Goal: Task Accomplishment & Management: Use online tool/utility

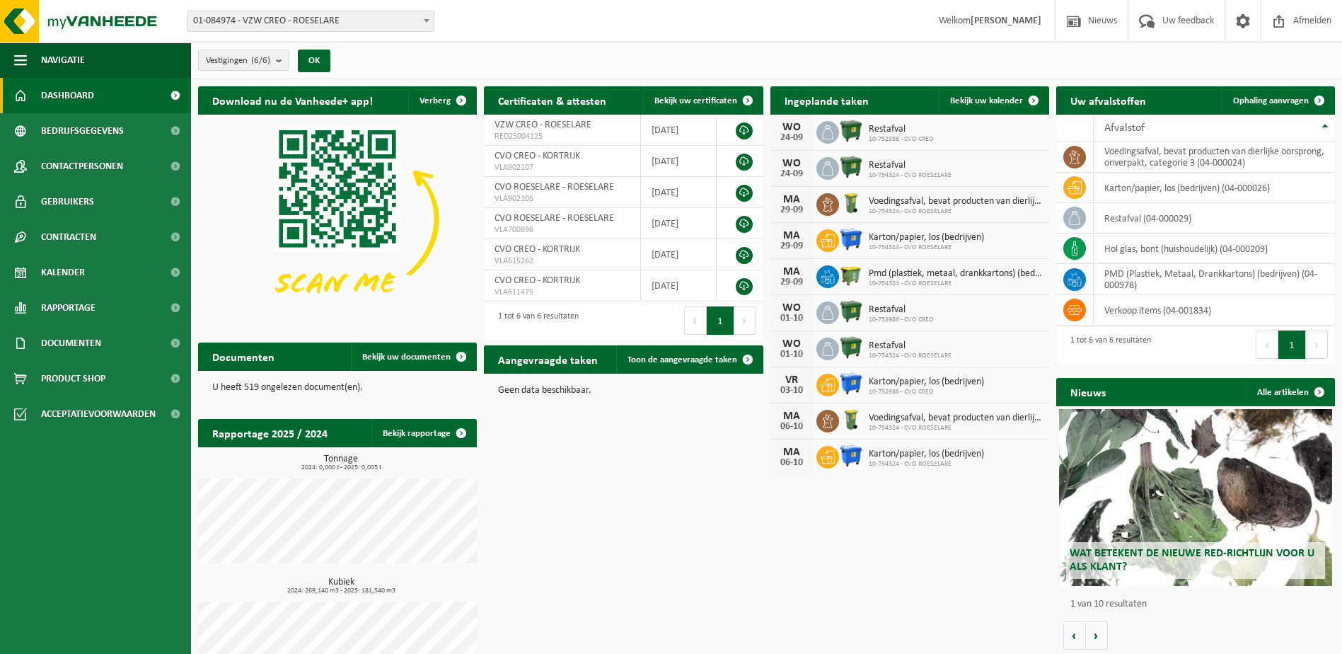
scroll to position [46, 0]
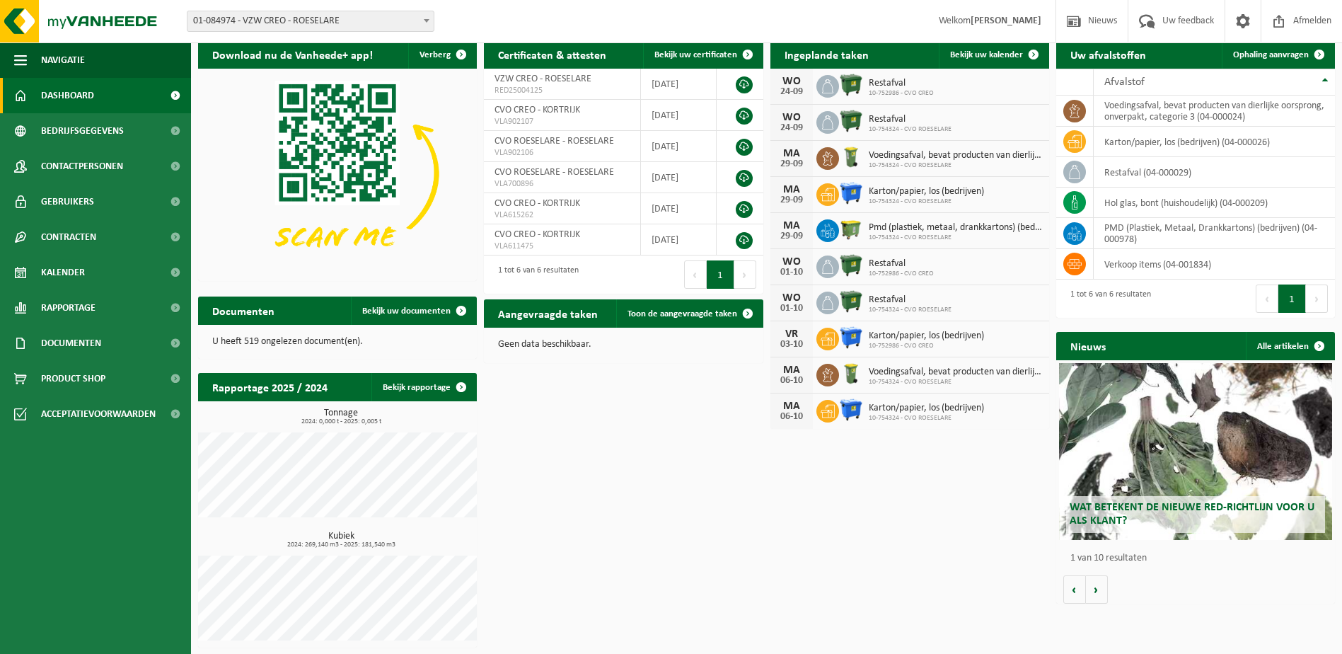
click at [896, 158] on span "Voedingsafval, bevat producten van dierlijke oorsprong, onverpakt, categorie 3" at bounding box center [955, 155] width 173 height 11
click at [1294, 52] on span "Ophaling aanvragen" at bounding box center [1271, 54] width 76 height 9
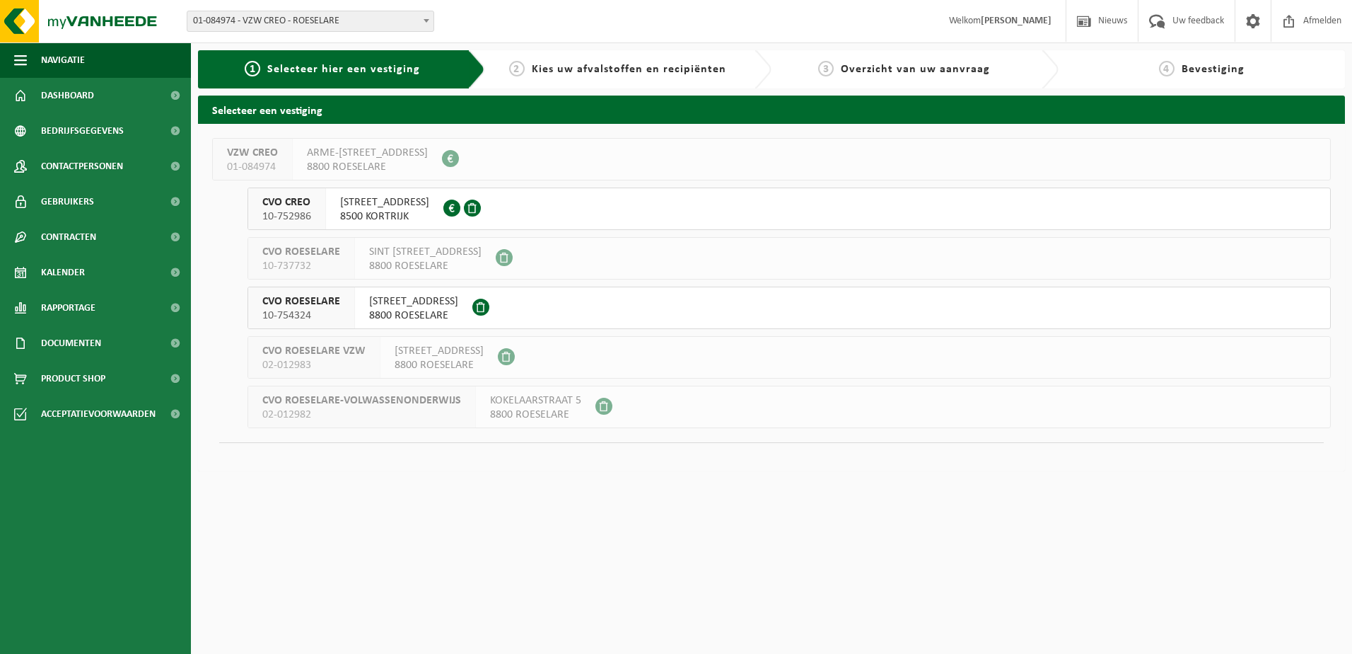
click at [425, 309] on span "8800 ROESELARE" at bounding box center [413, 315] width 89 height 14
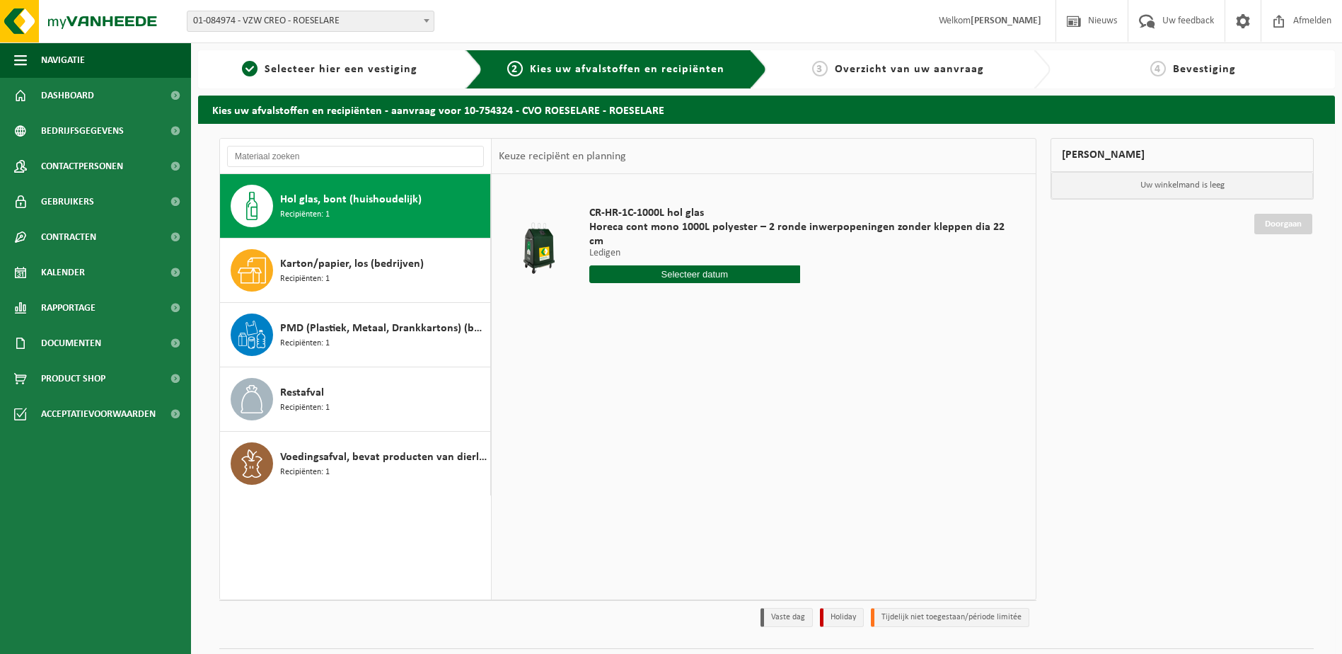
click at [364, 192] on span "Hol glas, bont (huishoudelijk)" at bounding box center [350, 199] width 141 height 17
click at [683, 265] on input "text" at bounding box center [694, 274] width 211 height 18
click at [623, 434] on div "30" at bounding box center [627, 430] width 25 height 23
type input "Van 2025-09-30"
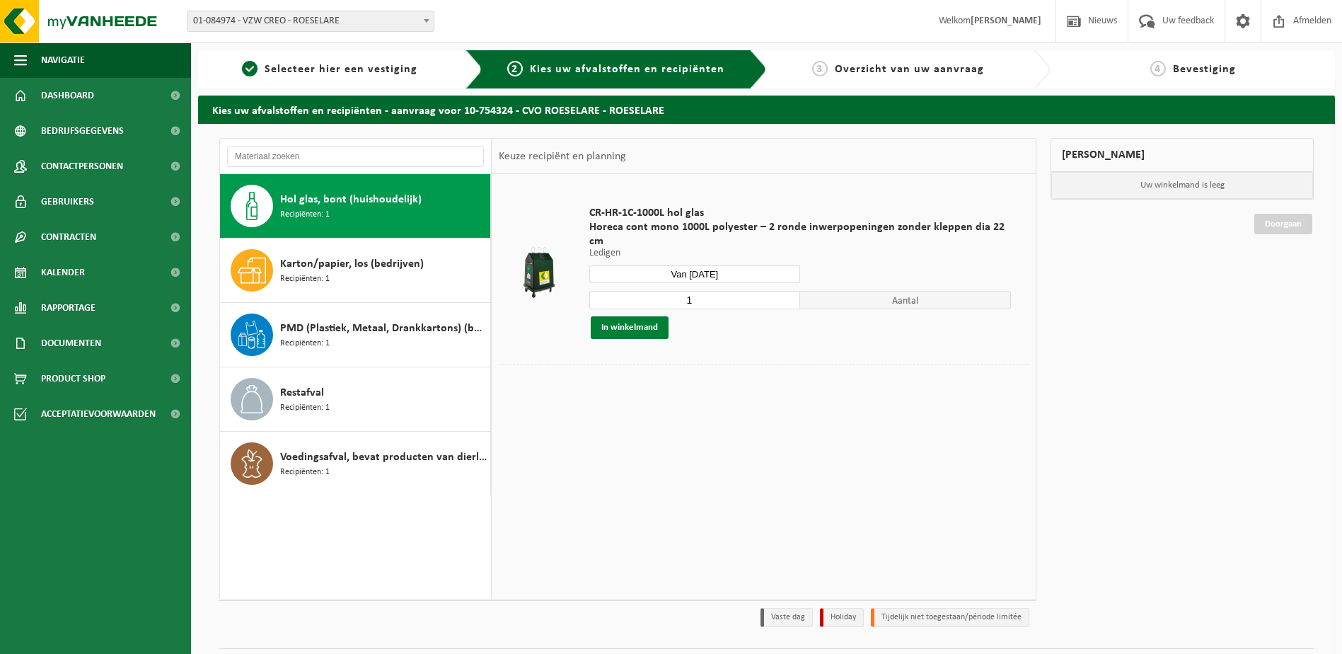
click at [636, 316] on button "In winkelmand" at bounding box center [630, 327] width 78 height 23
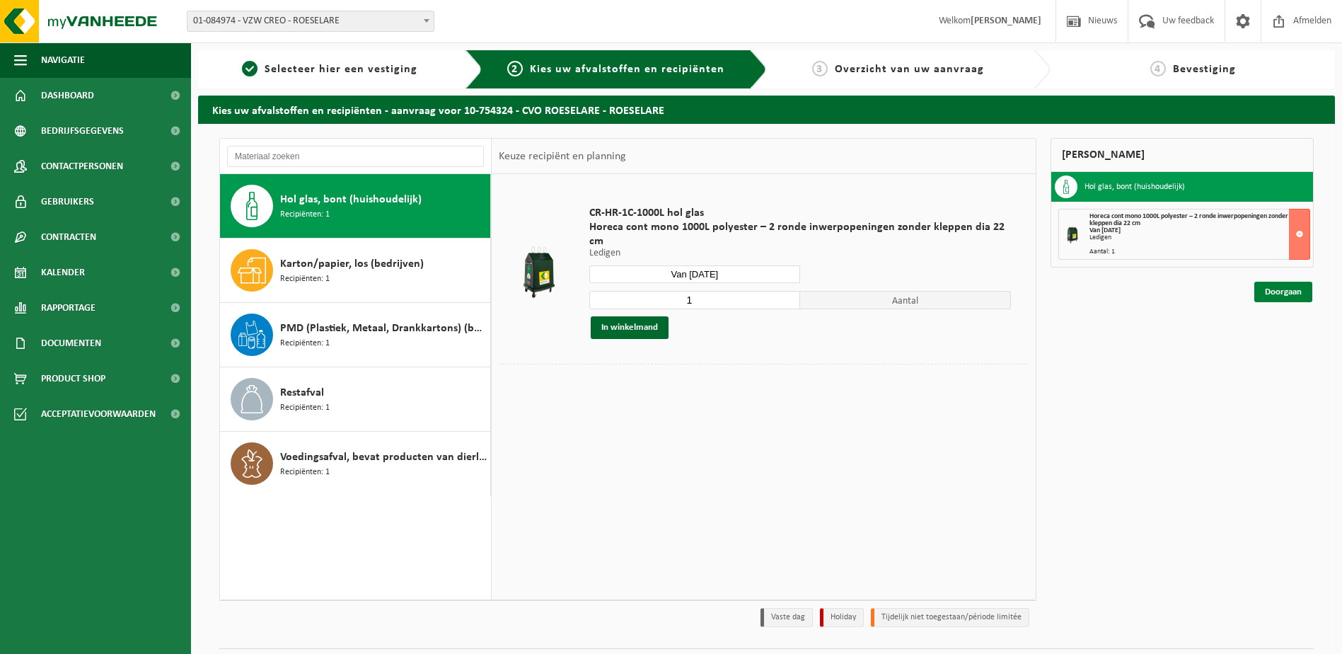
click at [1278, 296] on link "Doorgaan" at bounding box center [1283, 291] width 58 height 21
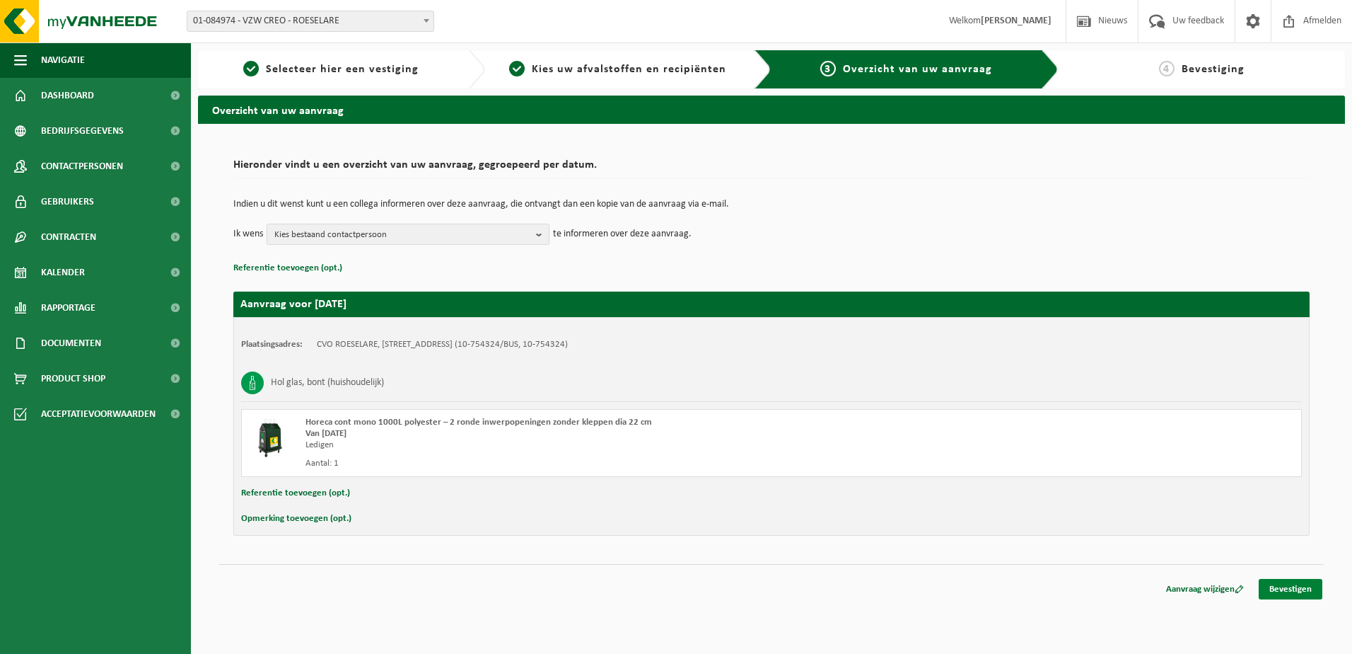
click at [1296, 584] on link "Bevestigen" at bounding box center [1291, 589] width 64 height 21
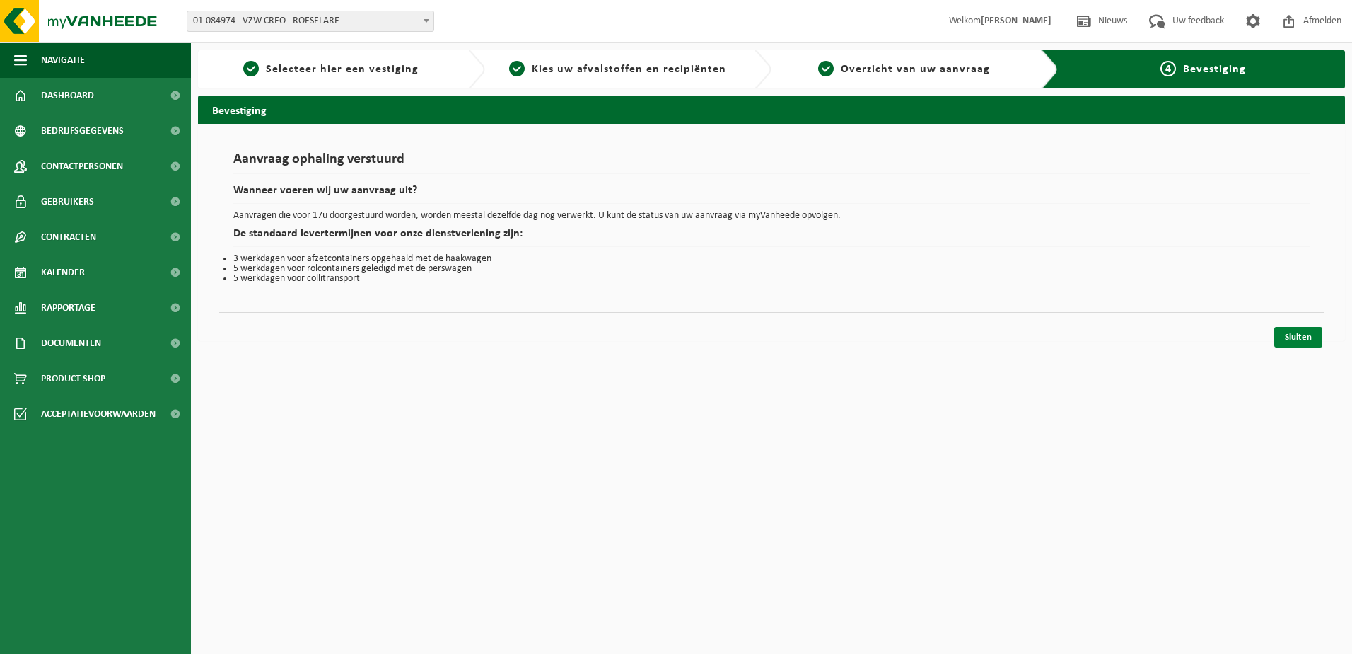
click at [1299, 342] on link "Sluiten" at bounding box center [1299, 337] width 48 height 21
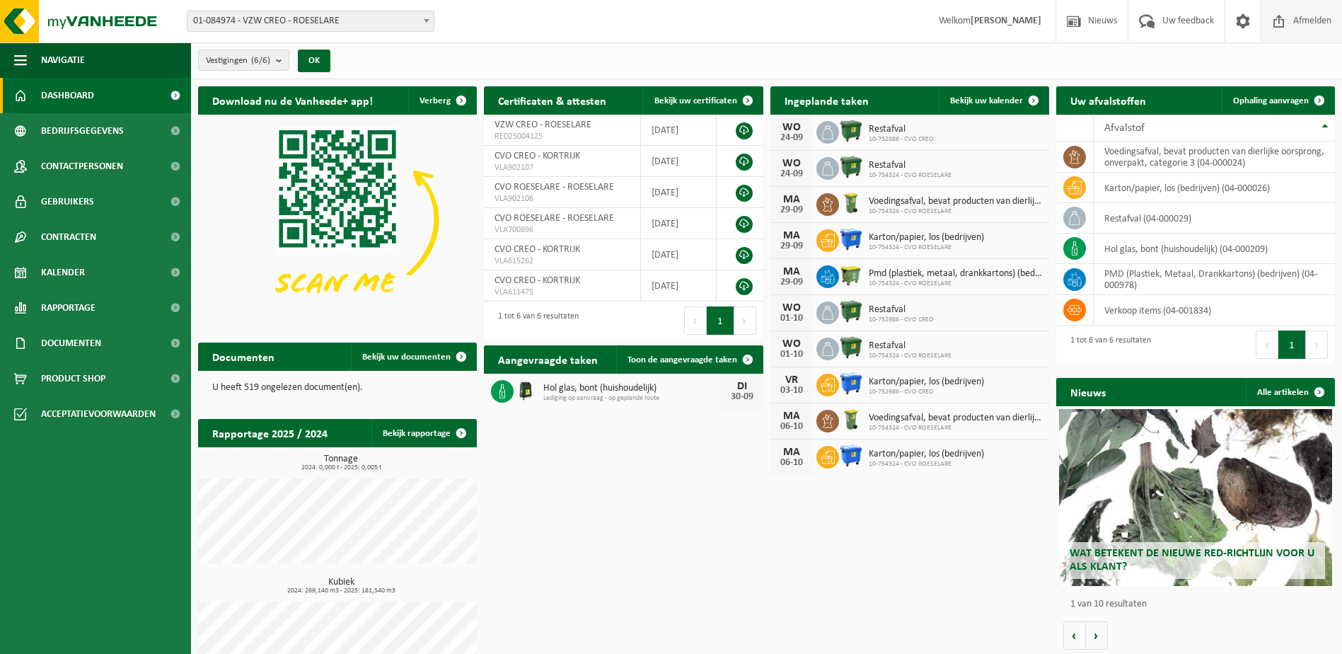
drag, startPoint x: 1310, startPoint y: 15, endPoint x: 1287, endPoint y: 30, distance: 27.1
click at [1310, 15] on span "Afmelden" at bounding box center [1311, 21] width 45 height 42
